Goal: Ask a question

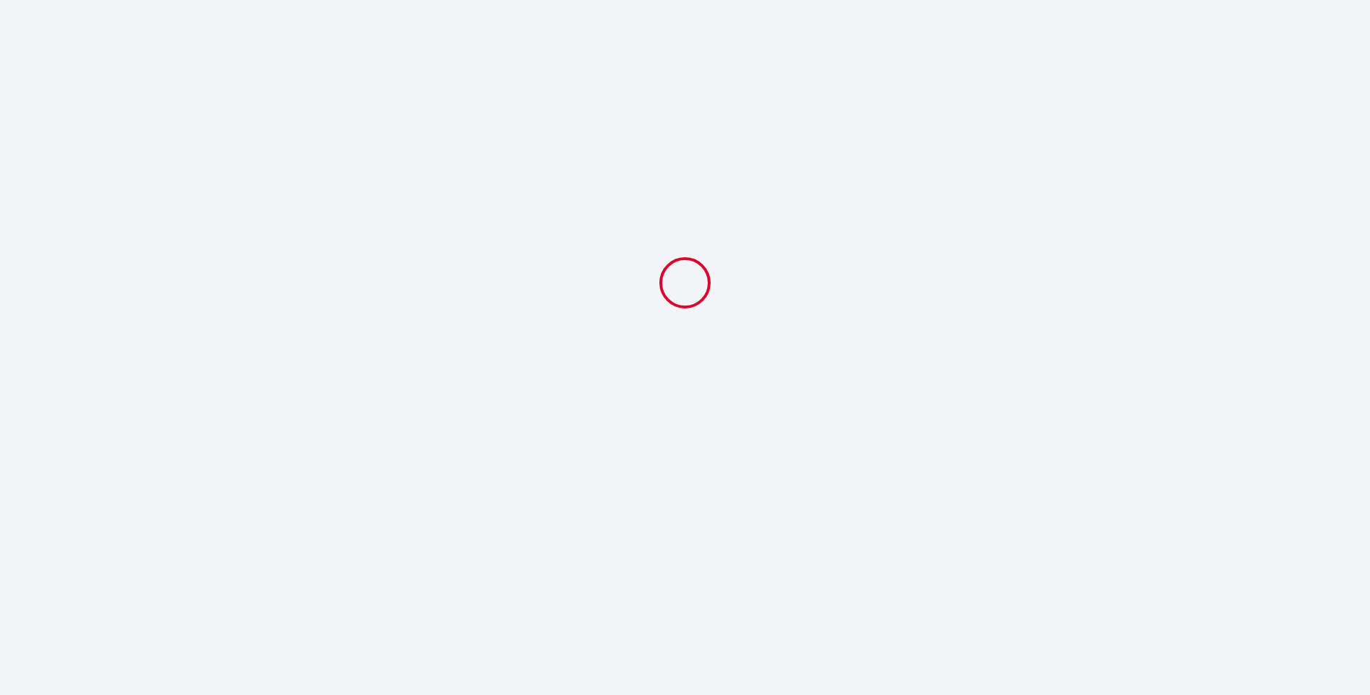
select select
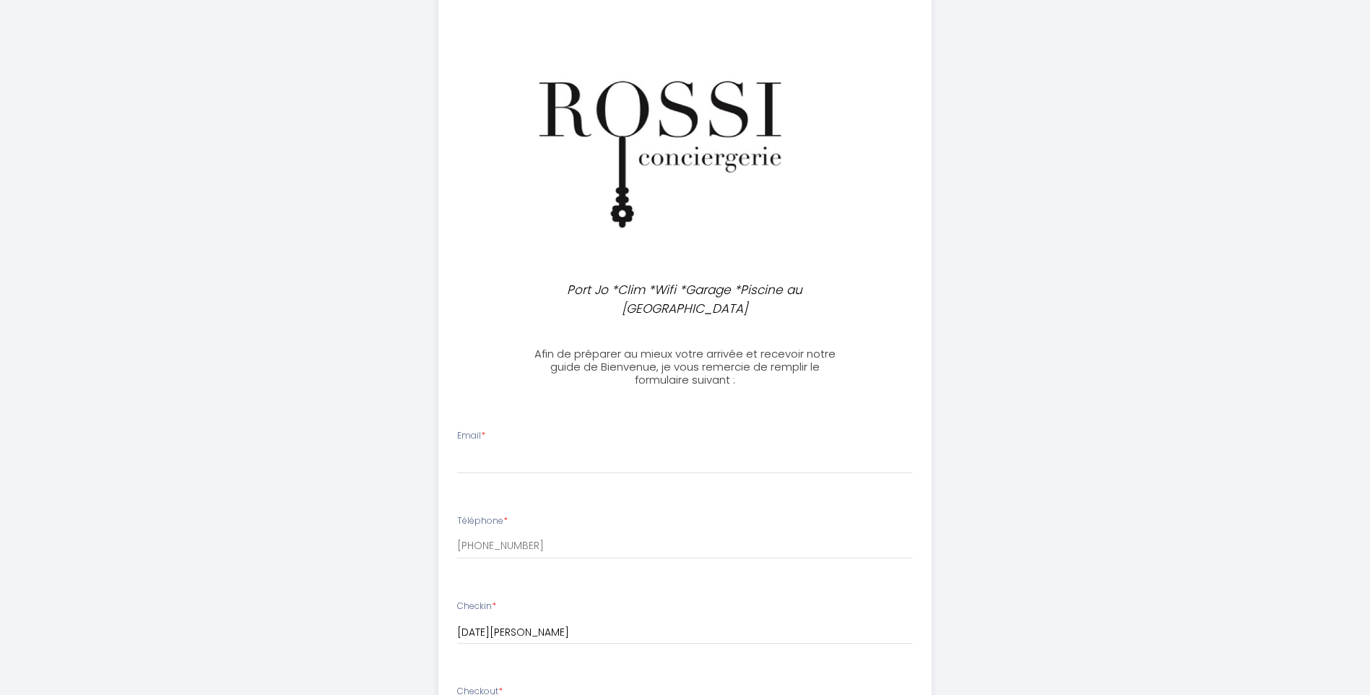
scroll to position [144, 0]
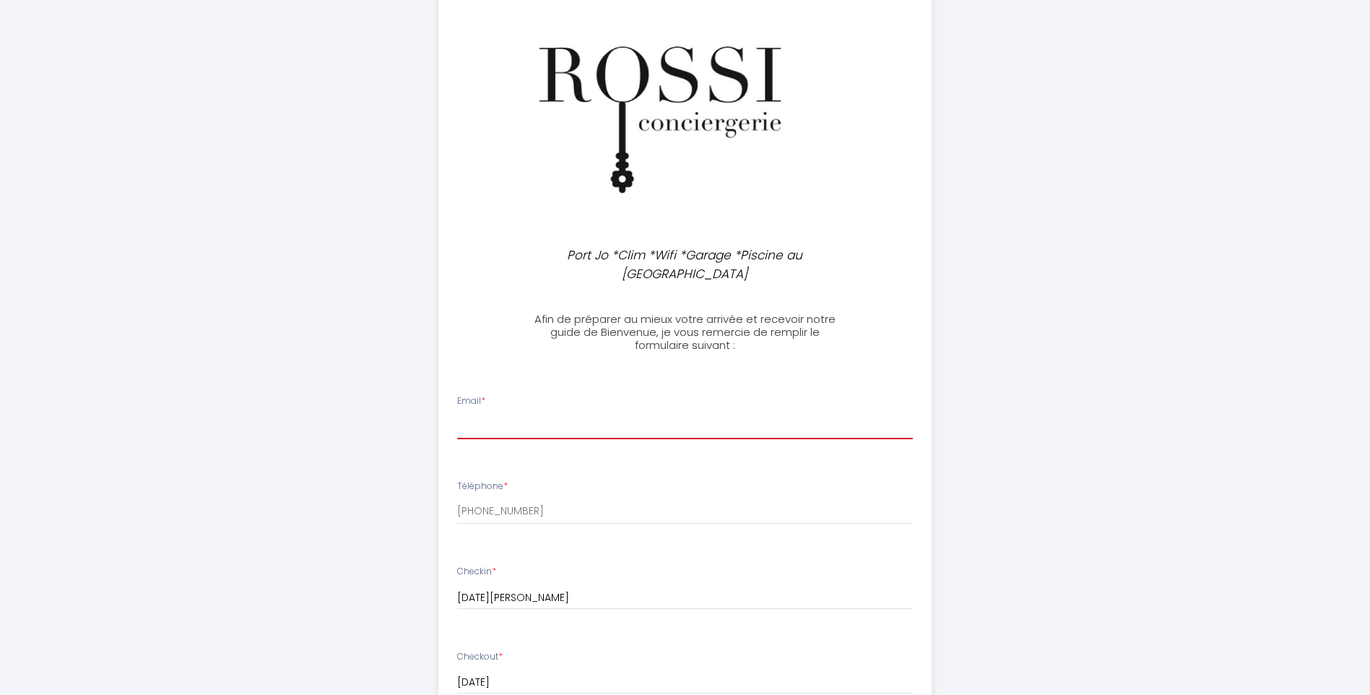
click at [525, 413] on input "Email *" at bounding box center [685, 426] width 456 height 26
type input "[EMAIL_ADDRESS][PERSON_NAME][DOMAIN_NAME]"
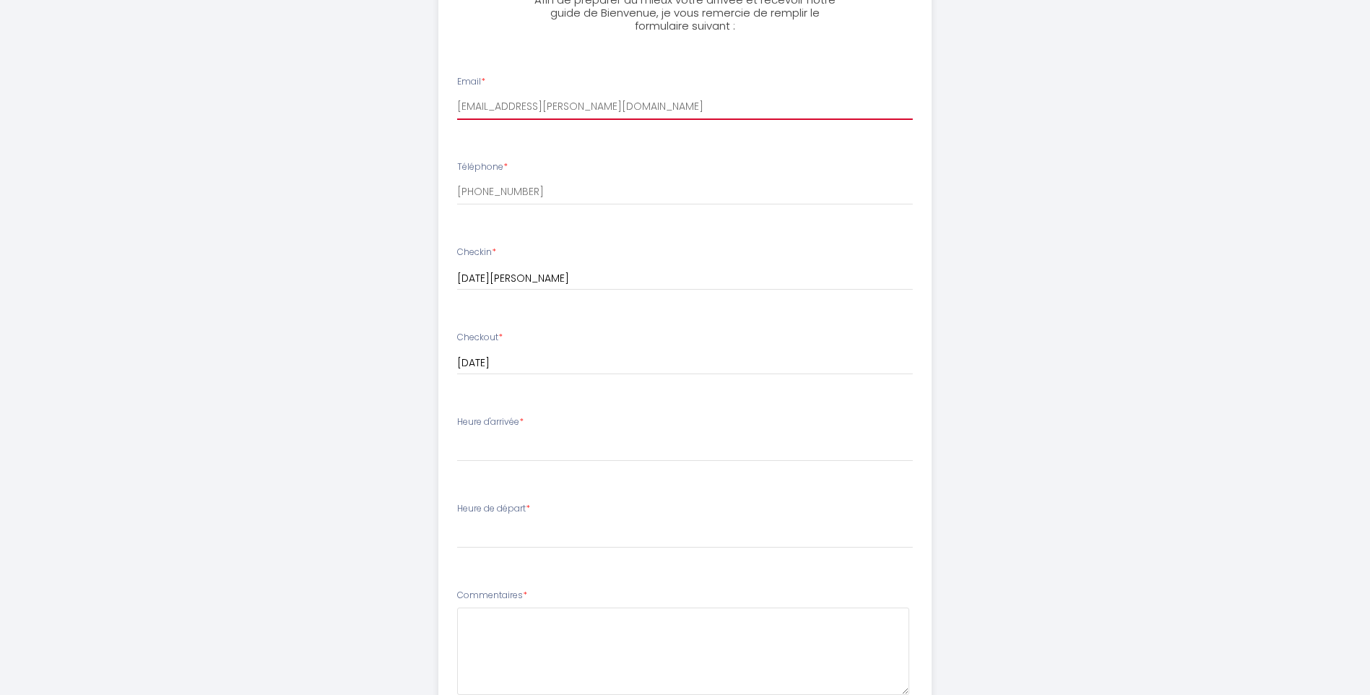
scroll to position [505, 0]
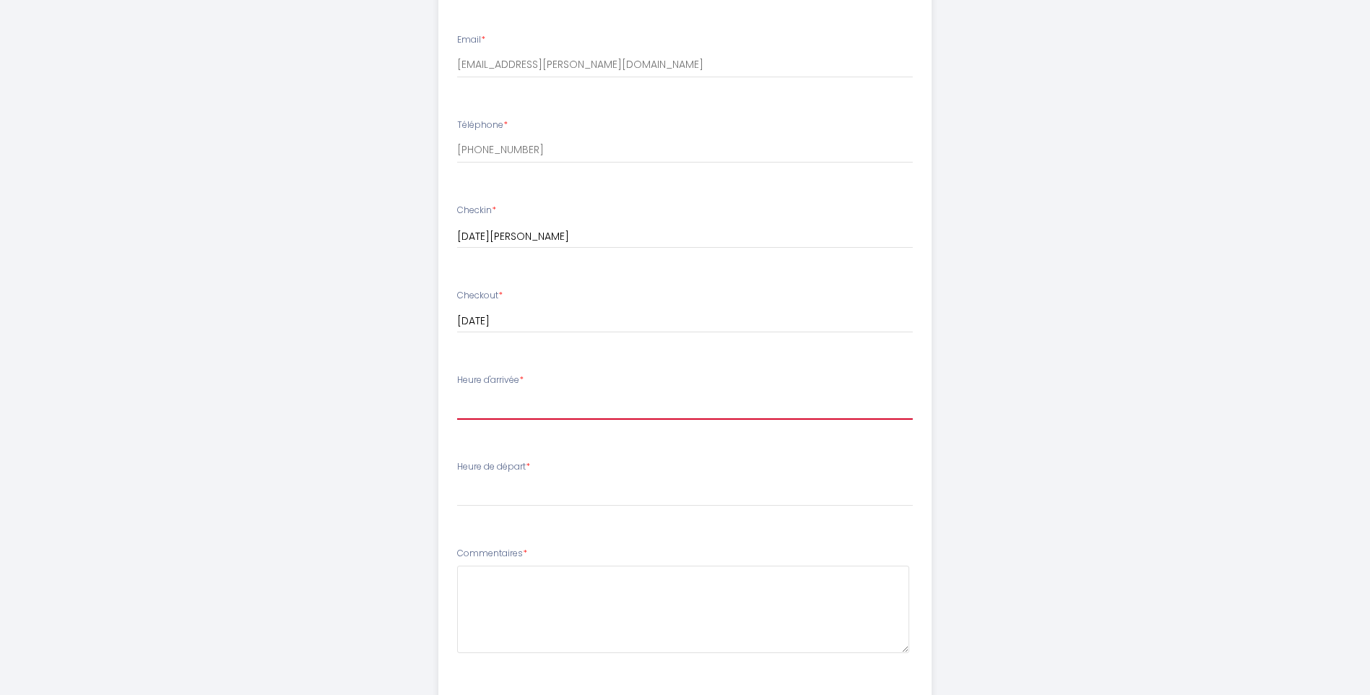
click at [513, 392] on select "16:00 16:30 17:00 17:30 18:00 18:30 19:00 19:30 20:00 20:30 21:00 21:30 22:00 2…" at bounding box center [685, 405] width 456 height 27
select select "16:00"
click at [457, 392] on select "16:00 16:30 17:00 17:30 18:00 18:30 19:00 19:30 20:00 20:30 21:00 21:30 22:00 2…" at bounding box center [685, 405] width 456 height 27
click at [516, 479] on select "00:00 00:30 01:00 01:30 02:00 02:30 03:00 03:30 04:00 04:30 05:00 05:30 06:00 0…" at bounding box center [685, 492] width 456 height 27
select select "10:00"
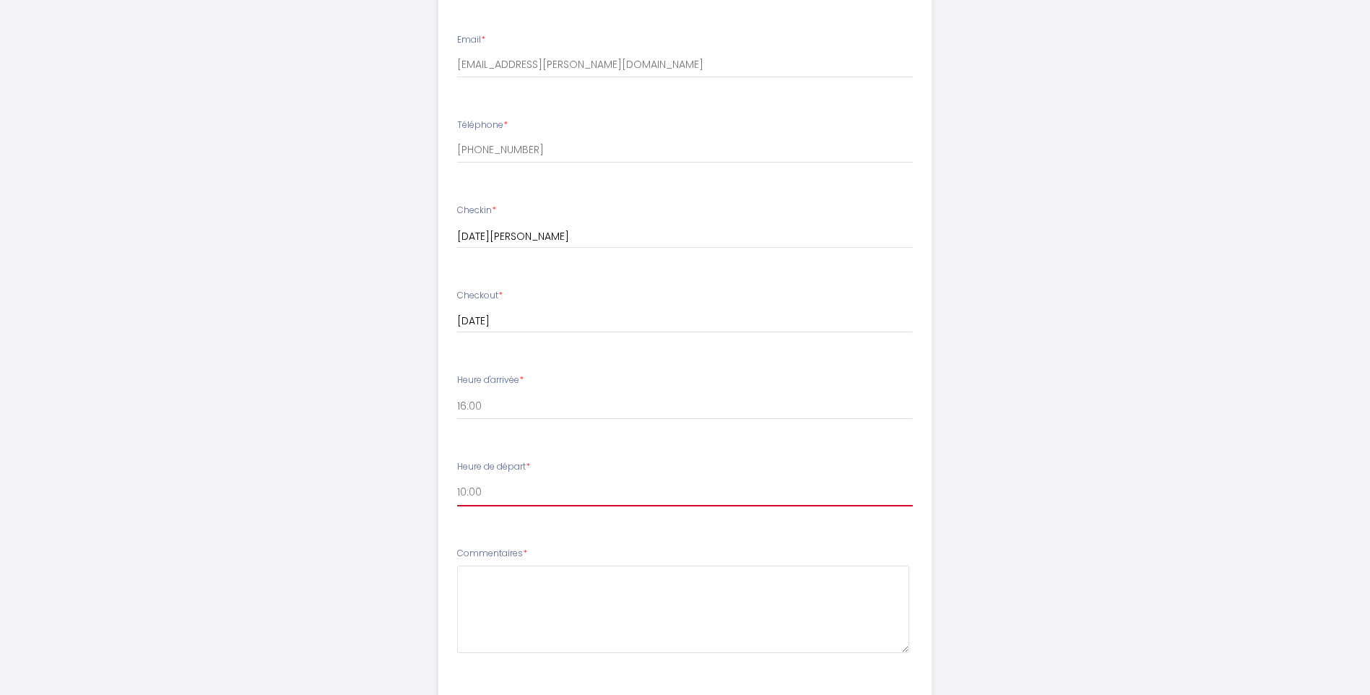
click at [457, 479] on select "00:00 00:30 01:00 01:30 02:00 02:30 03:00 03:30 04:00 04:30 05:00 05:30 06:00 0…" at bounding box center [685, 492] width 456 height 27
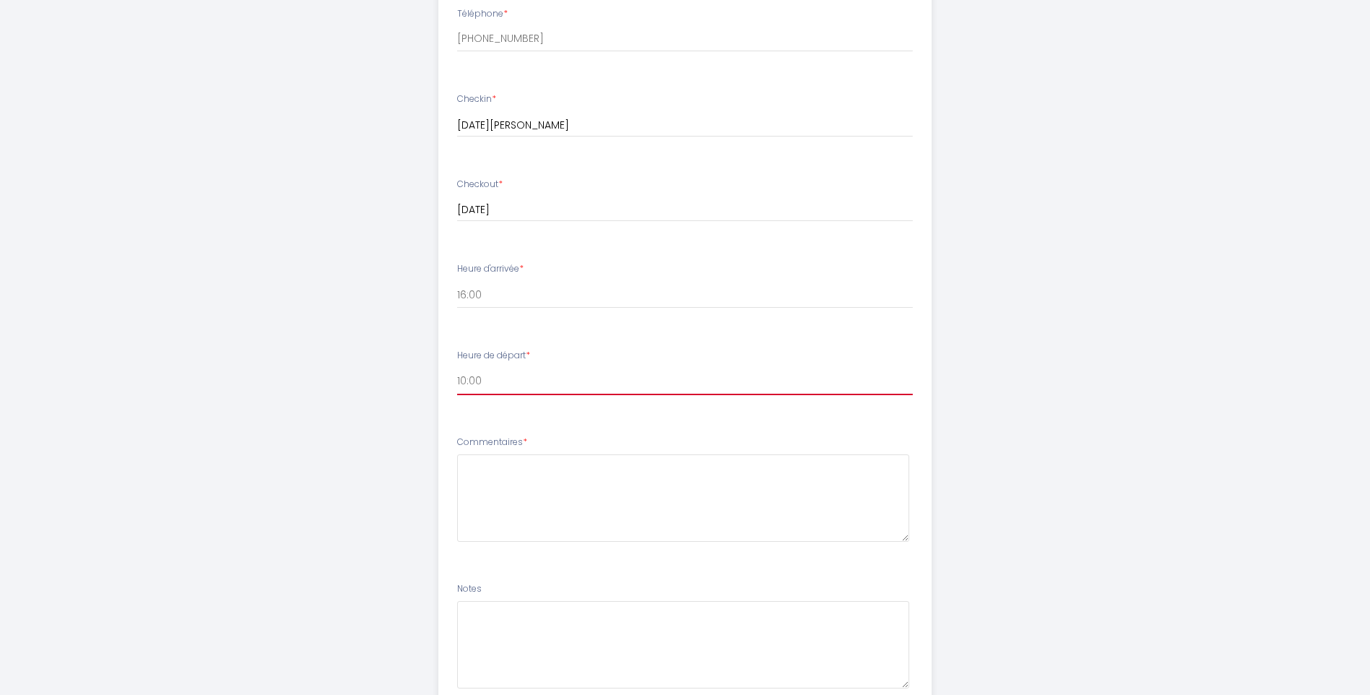
scroll to position [650, 0]
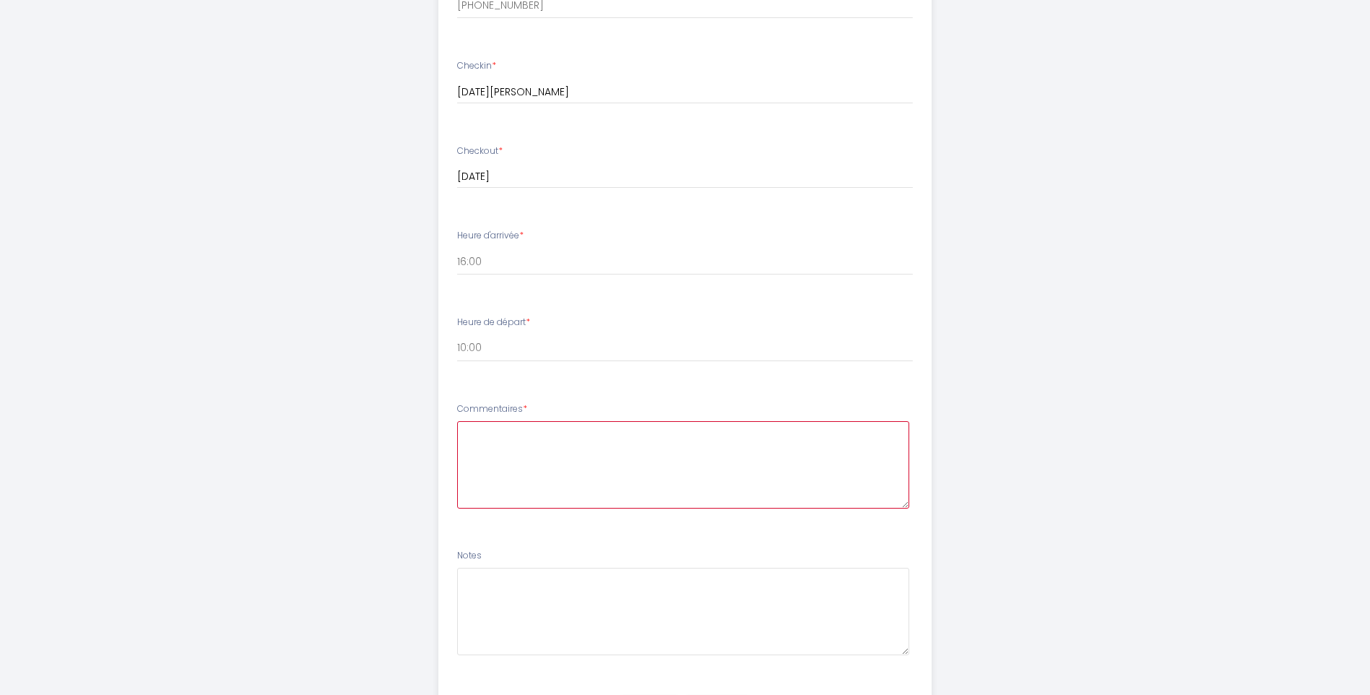
click at [578, 422] on textarea at bounding box center [683, 464] width 452 height 87
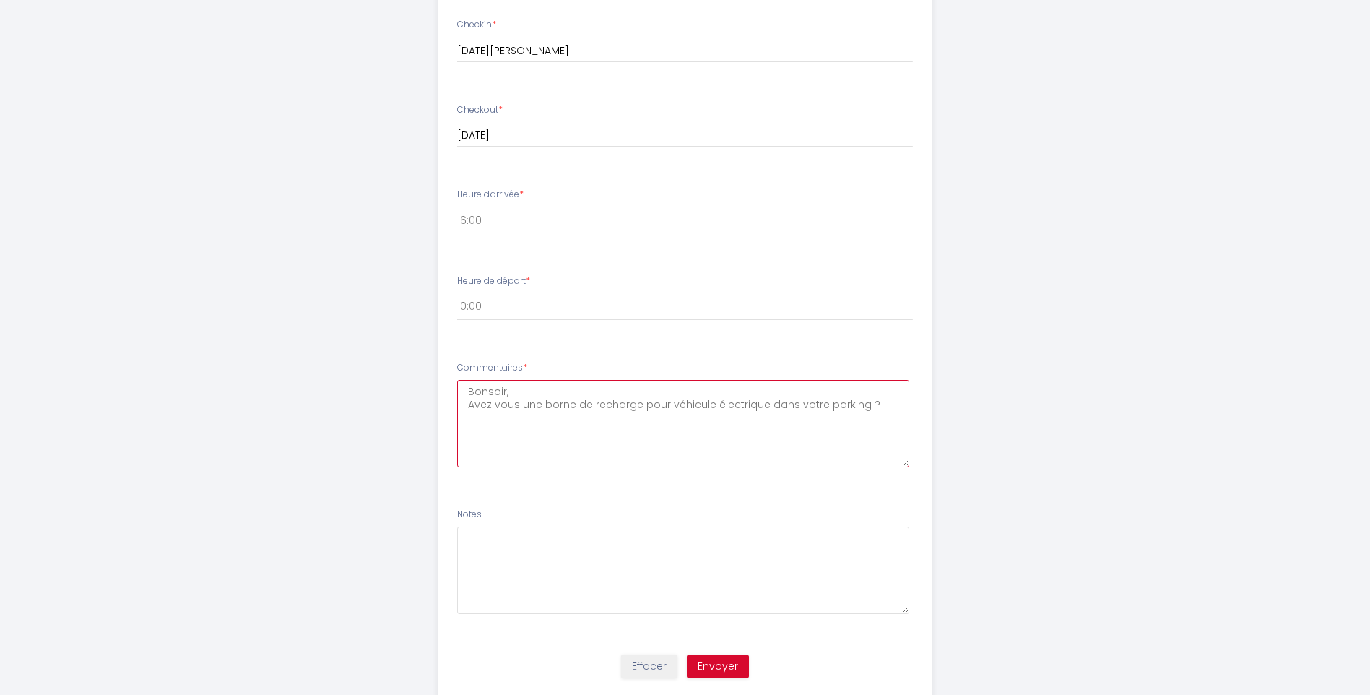
scroll to position [714, 0]
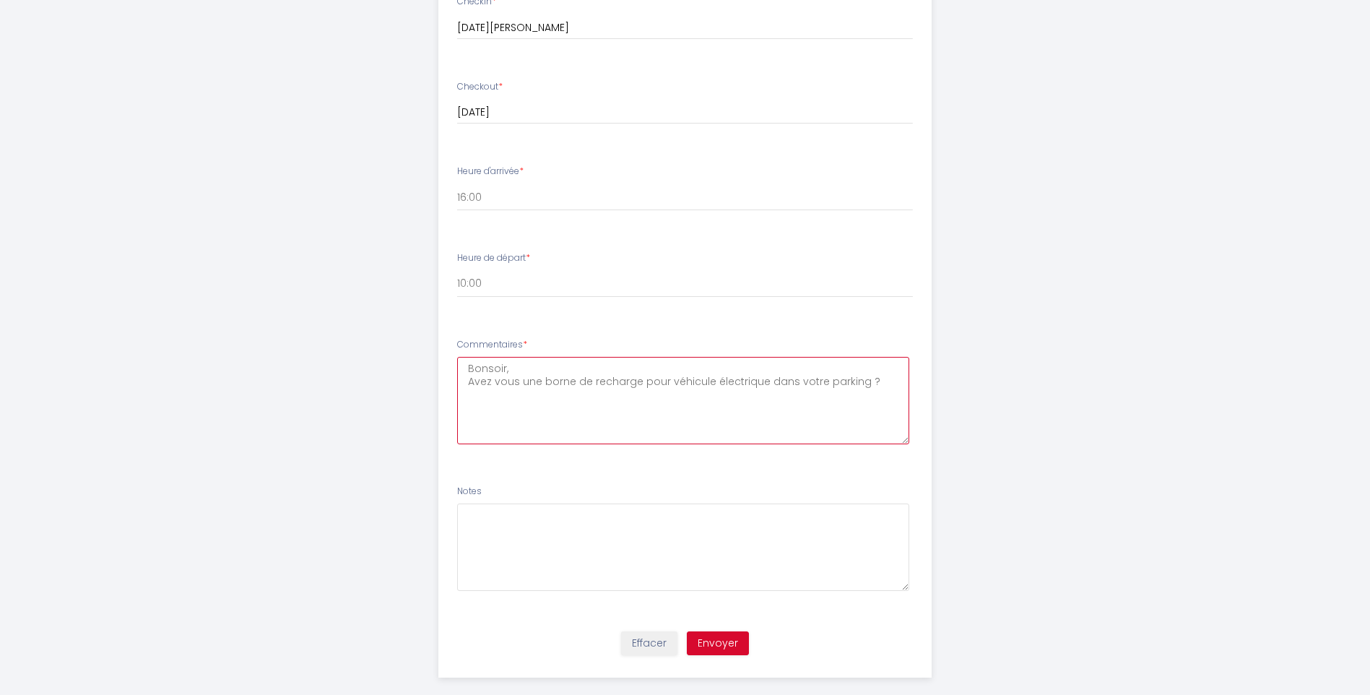
click at [876, 362] on textarea "Bonsoir, Avez vous une borne de recharge pour véhicule électrique dans votre pa…" at bounding box center [683, 400] width 452 height 87
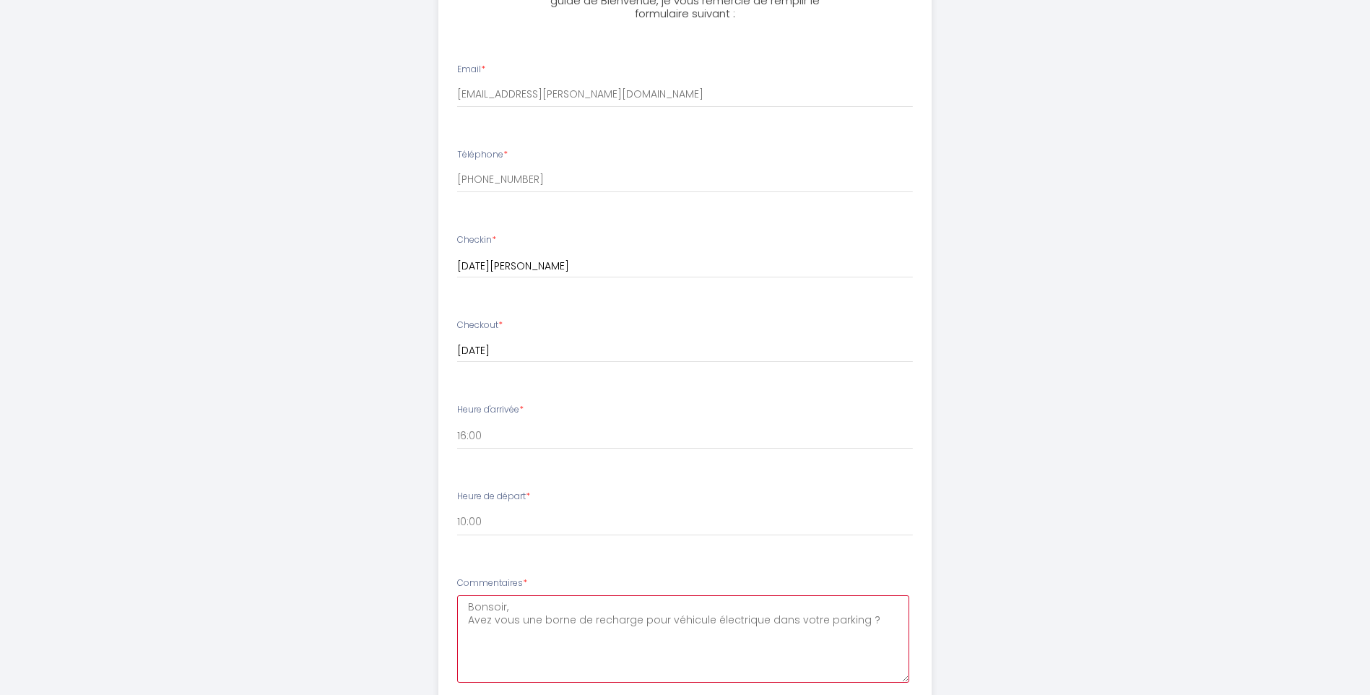
scroll to position [497, 0]
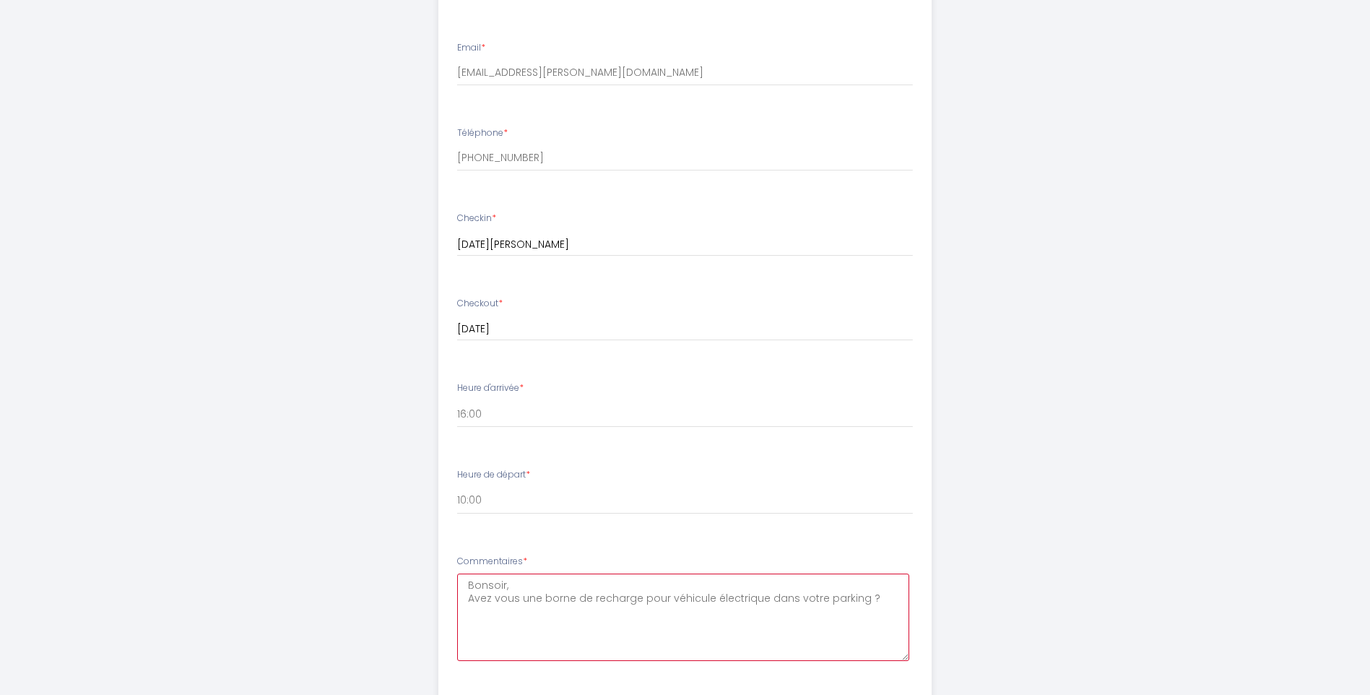
click at [892, 573] on textarea "Bonsoir, Avez vous une borne de recharge pour véhicule électrique dans votre pa…" at bounding box center [683, 616] width 452 height 87
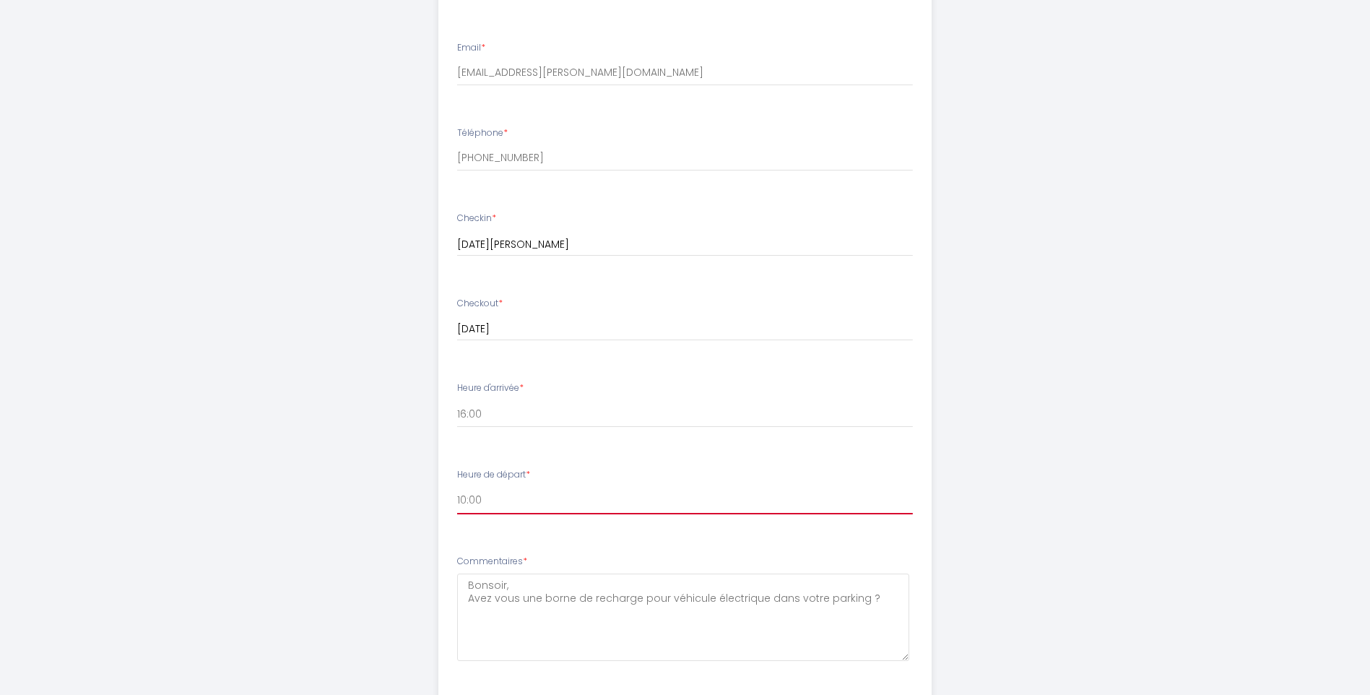
click at [492, 487] on select "00:00 00:30 01:00 01:30 02:00 02:30 03:00 03:30 04:00 04:30 05:00 05:30 06:00 0…" at bounding box center [685, 500] width 456 height 27
click at [457, 487] on select "00:00 00:30 01:00 01:30 02:00 02:30 03:00 03:30 04:00 04:30 05:00 05:30 06:00 0…" at bounding box center [685, 500] width 456 height 27
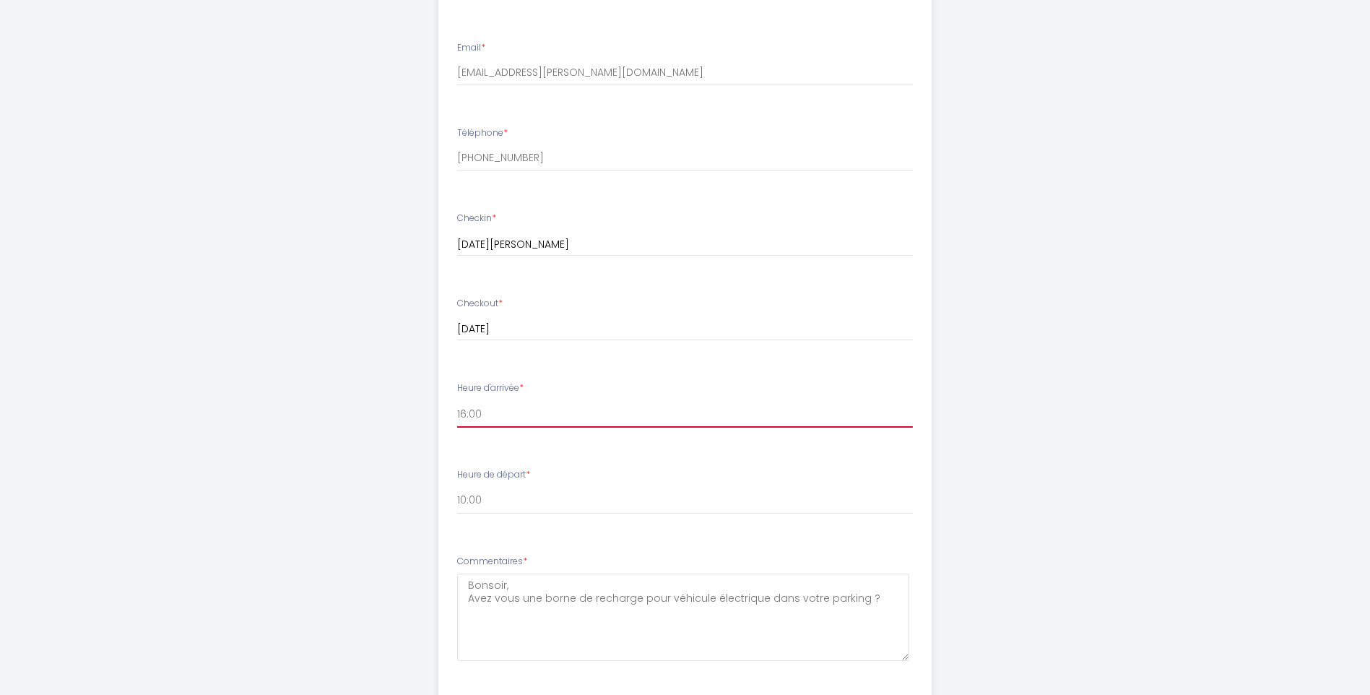
click at [508, 400] on select "16:00 16:30 17:00 17:30 18:00 18:30 19:00 19:30 20:00 20:30 21:00 21:30 22:00 2…" at bounding box center [685, 413] width 456 height 27
click at [457, 400] on select "16:00 16:30 17:00 17:30 18:00 18:30 19:00 19:30 20:00 20:30 21:00 21:30 22:00 2…" at bounding box center [685, 413] width 456 height 27
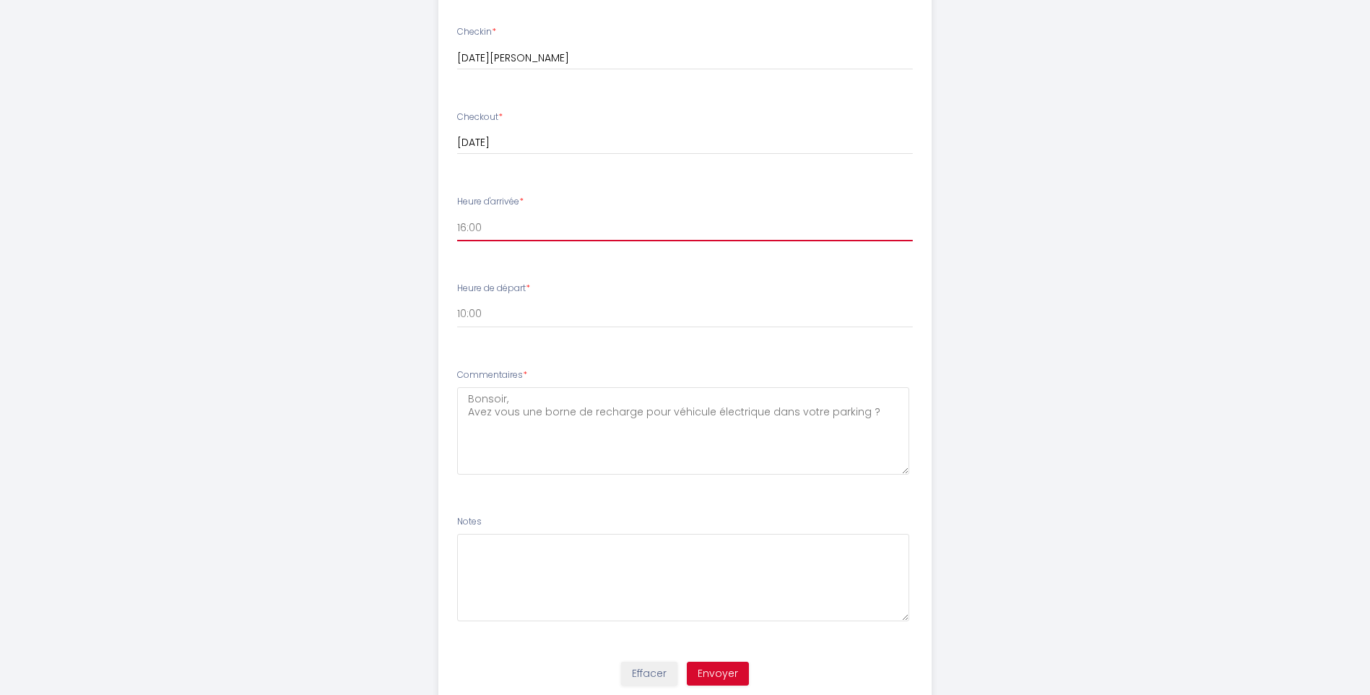
scroll to position [714, 0]
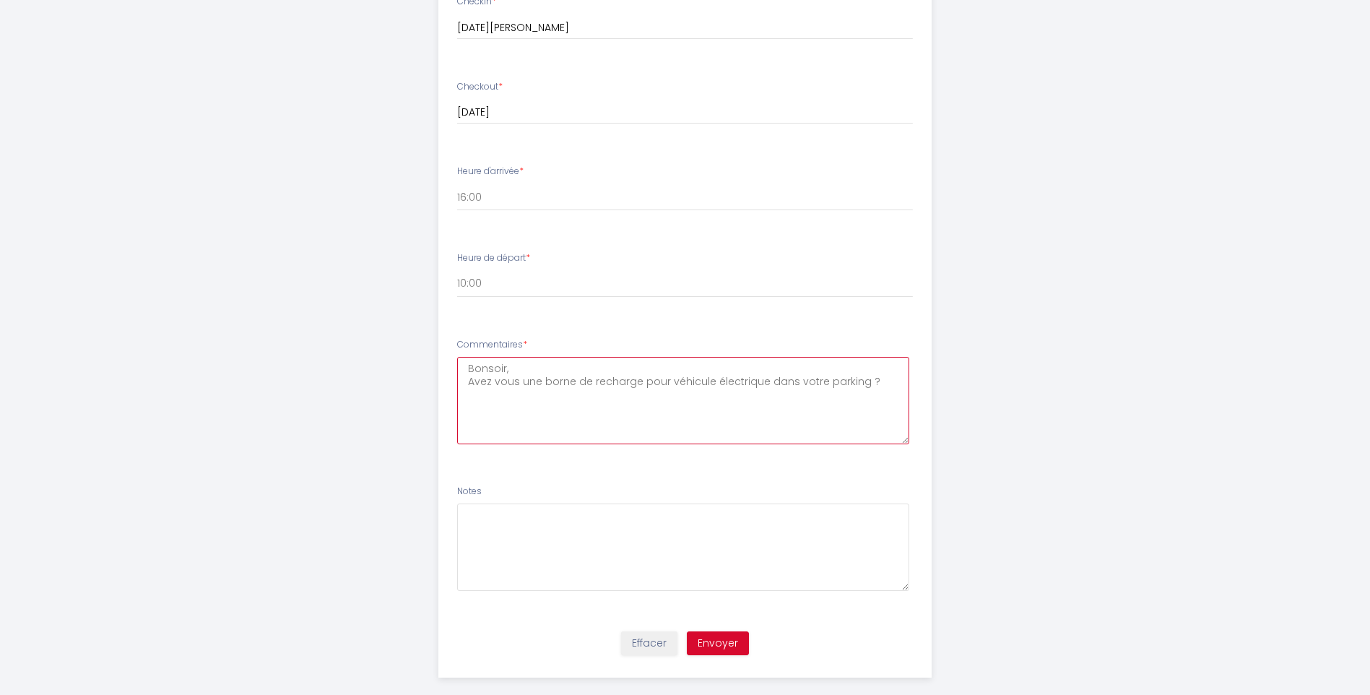
click at [889, 357] on textarea "Bonsoir, Avez vous une borne de recharge pour véhicule électrique dans votre pa…" at bounding box center [683, 400] width 452 height 87
click at [874, 357] on textarea "Bonsoir, Avez vous une borne de recharge pour véhicule électrique dans votre pa…" at bounding box center [683, 400] width 452 height 87
click at [569, 368] on textarea "Bonsoir, Avez vous une borne de recharge pour véhicule électrique dans votre pa…" at bounding box center [683, 400] width 452 height 87
click at [634, 382] on textarea "Bonsoir, Avez vous une borne de recharge pour véhicule électrique dans votre pa…" at bounding box center [683, 400] width 452 height 87
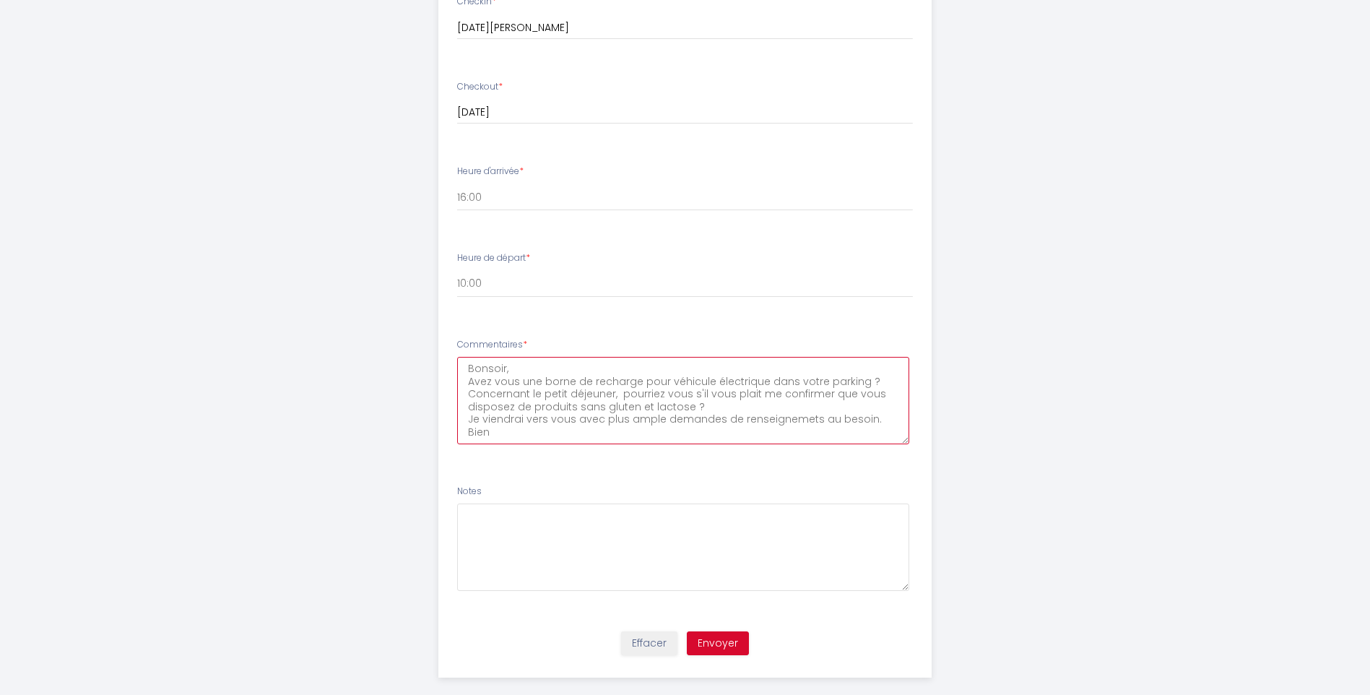
click at [774, 398] on textarea "Bonsoir, Avez vous une borne de recharge pour véhicule électrique dans votre pa…" at bounding box center [683, 400] width 452 height 87
click at [659, 396] on textarea "Bonsoir, Avez vous une borne de recharge pour véhicule électrique dans votre pa…" at bounding box center [683, 400] width 452 height 87
click at [806, 399] on textarea "Bonsoir, Avez vous une borne de recharge pour véhicule électrique dans votre pa…" at bounding box center [683, 400] width 452 height 87
click at [884, 399] on textarea "Bonsoir, Avez vous une borne de recharge pour véhicule électrique dans votre pa…" at bounding box center [683, 400] width 452 height 87
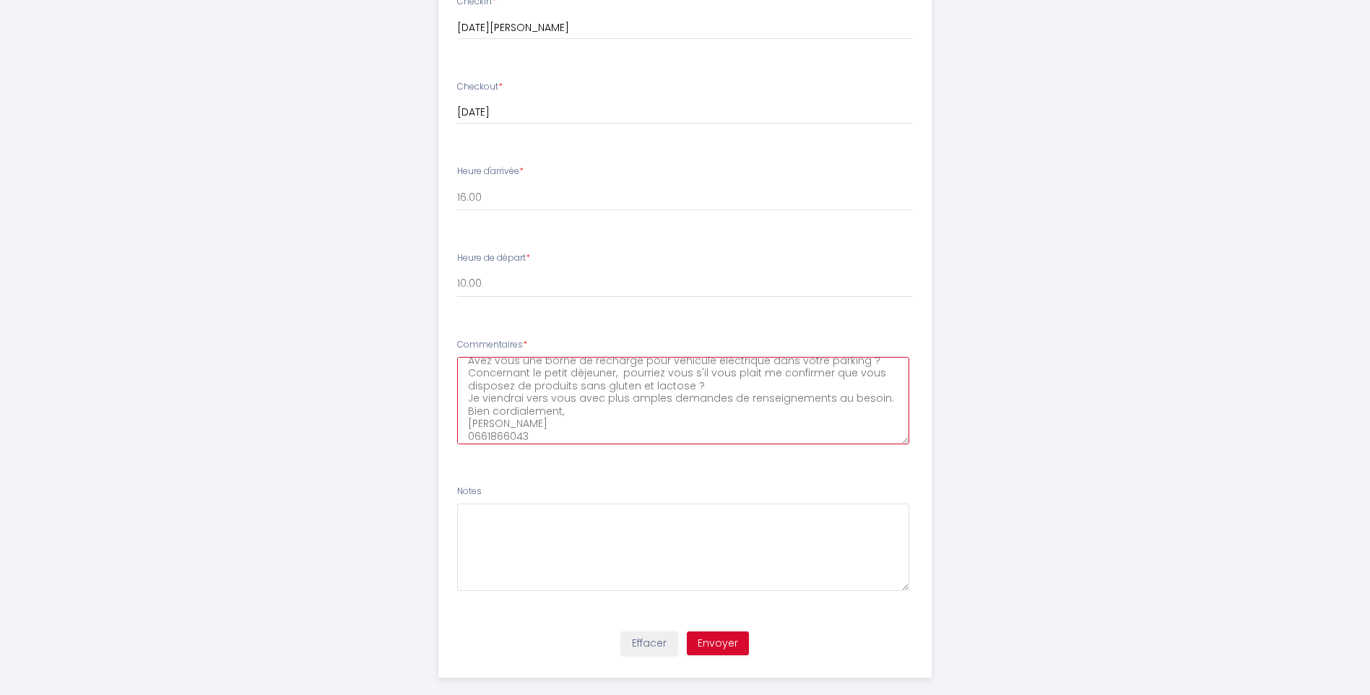
click at [882, 375] on textarea "Bonsoir, Avez vous une borne de recharge pour véhicule électrique dans votre pa…" at bounding box center [683, 400] width 452 height 87
type textarea "Bonsoir, Avez vous une borne de recharge pour véhicule électrique dans votre pa…"
click at [710, 622] on div "Effacer Envoyer" at bounding box center [685, 649] width 510 height 55
click at [710, 631] on button "Envoyer" at bounding box center [718, 643] width 62 height 25
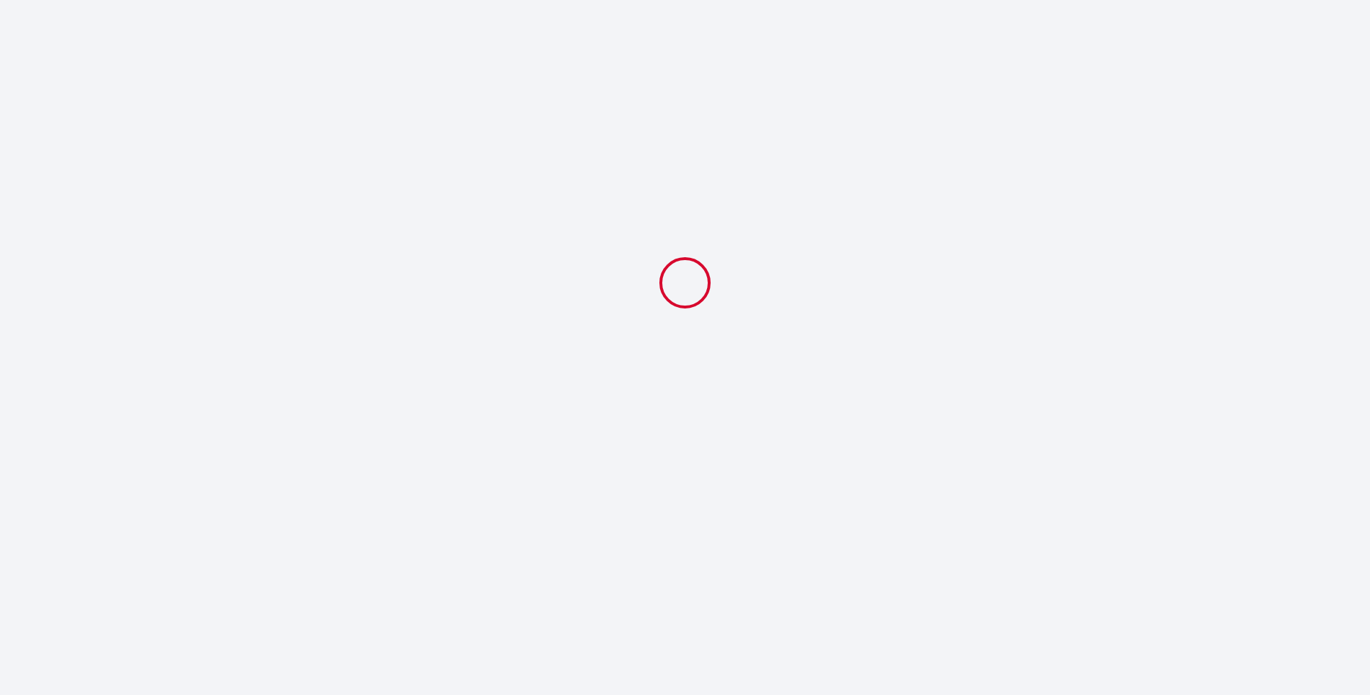
scroll to position [0, 0]
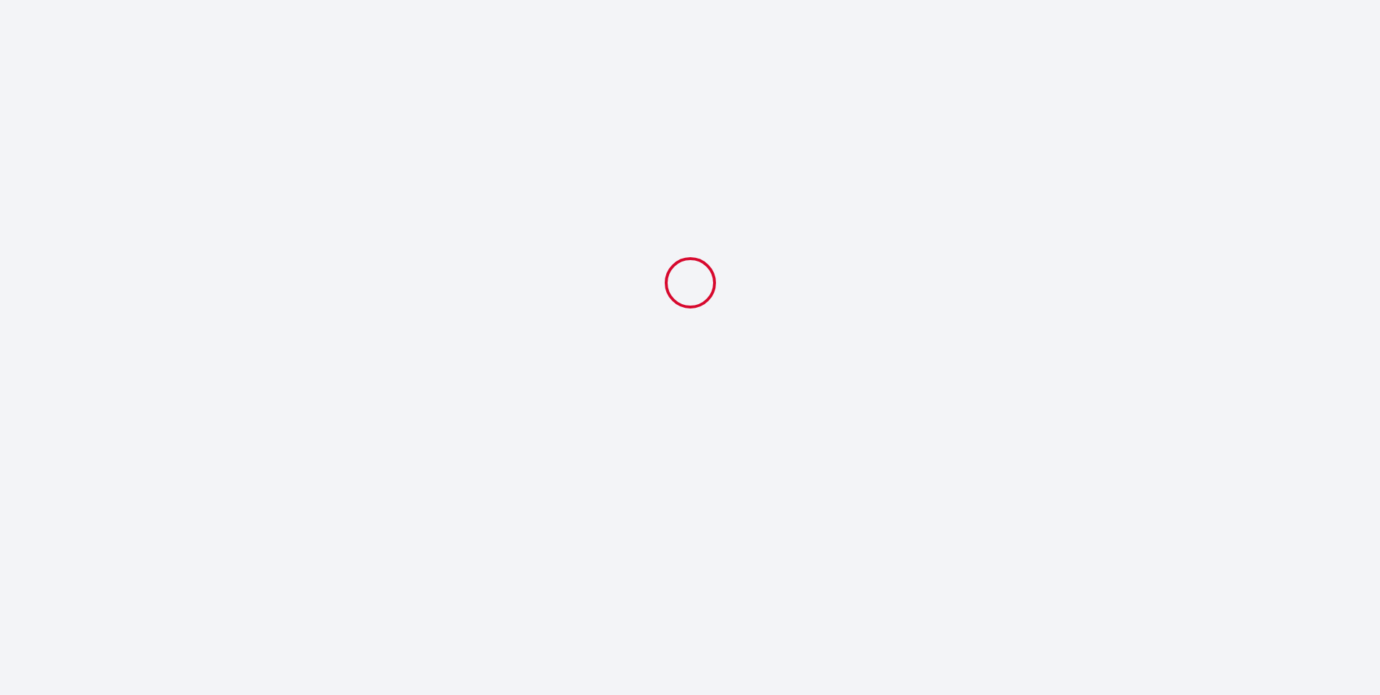
select select "10:00"
